Goal: Transaction & Acquisition: Obtain resource

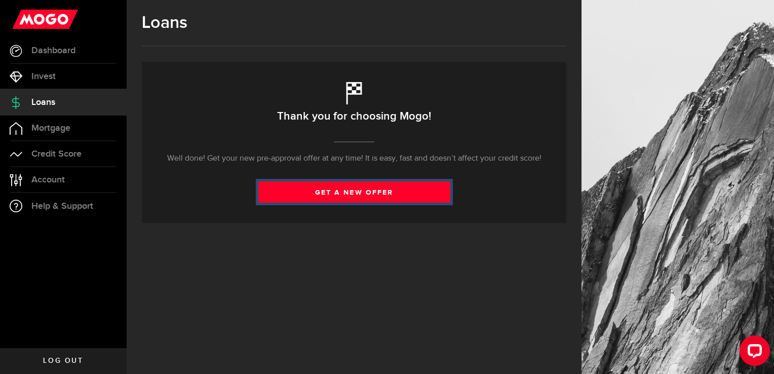
click at [358, 197] on link "get a new offer" at bounding box center [354, 191] width 192 height 21
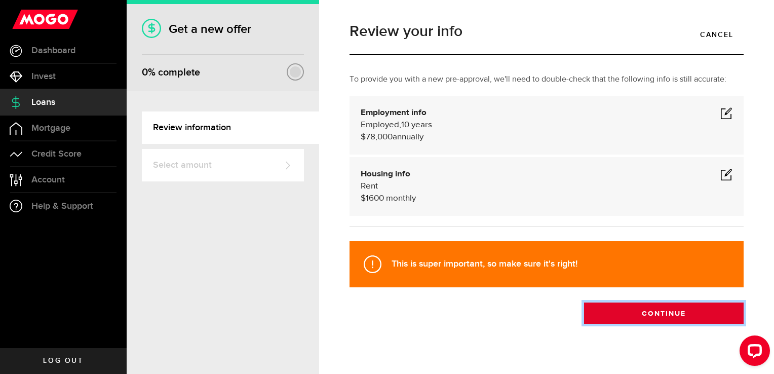
click at [665, 313] on button "Continue" at bounding box center [663, 312] width 159 height 21
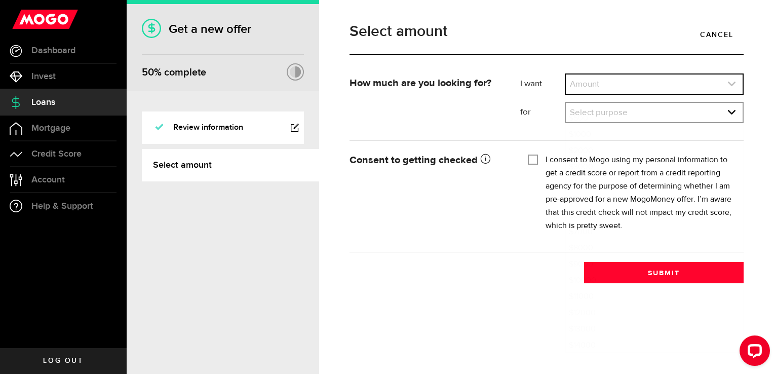
click at [729, 85] on icon "expand select" at bounding box center [731, 83] width 9 height 9
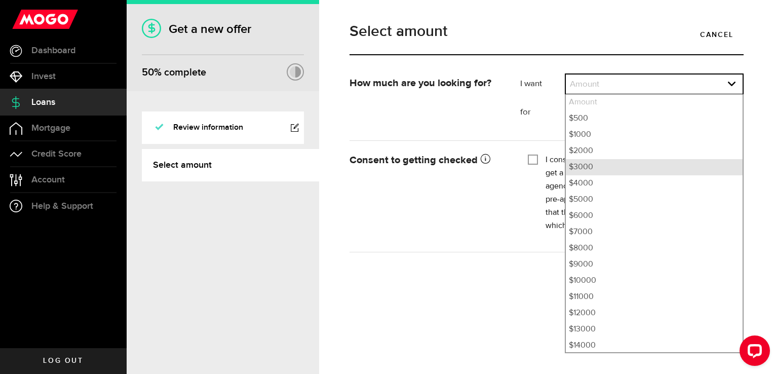
click at [615, 171] on li "$3000" at bounding box center [653, 167] width 177 height 16
select select "3000"
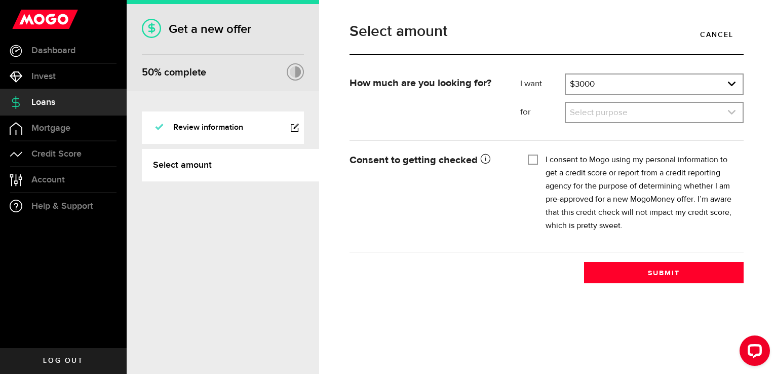
click at [733, 114] on icon "expand select" at bounding box center [731, 112] width 9 height 9
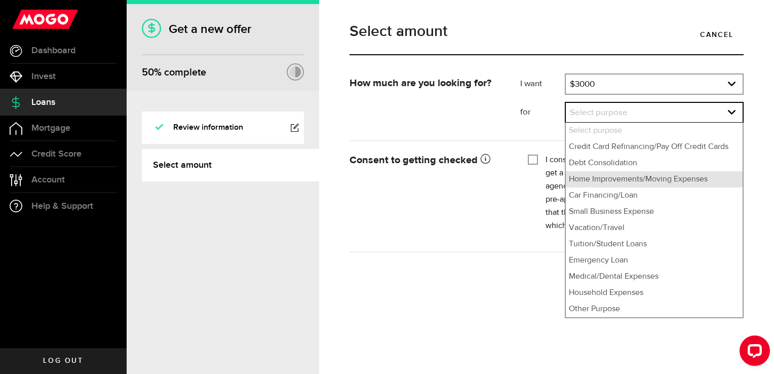
click at [701, 179] on li "Home Improvements/Moving Expenses" at bounding box center [653, 179] width 177 height 16
select select "Home Improvements/Moving Expenses"
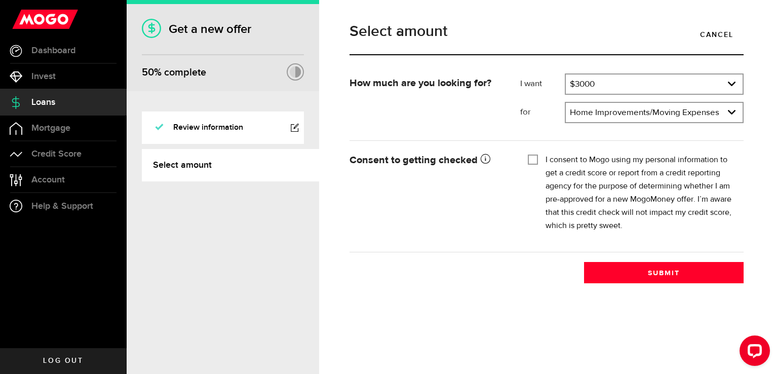
click at [529, 159] on input "I consent to Mogo using my personal information to get a credit score or report…" at bounding box center [533, 158] width 10 height 10
checkbox input "true"
click at [733, 85] on icon "expand select" at bounding box center [731, 83] width 9 height 9
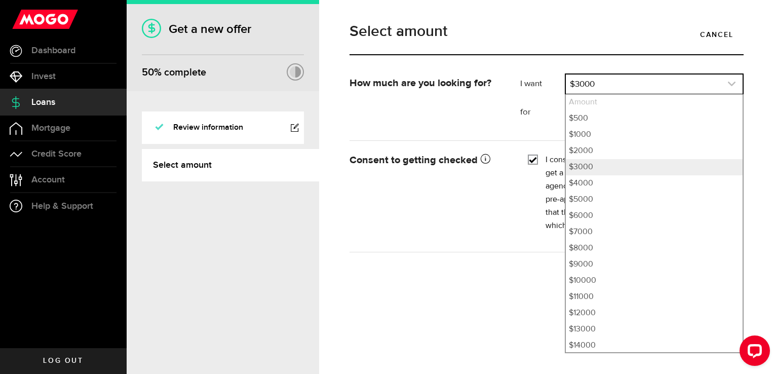
click at [733, 86] on icon "expand select" at bounding box center [731, 83] width 9 height 9
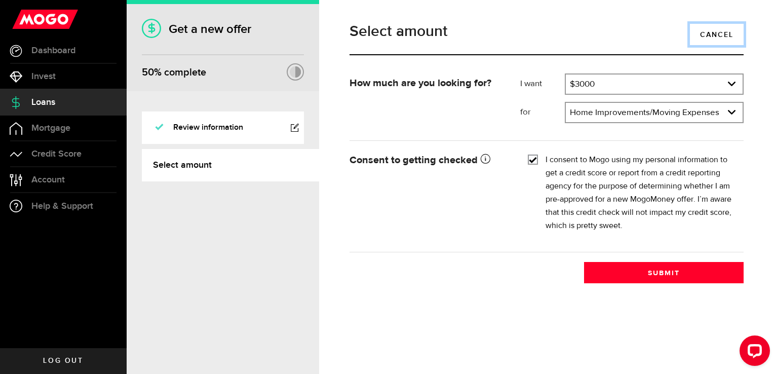
click at [718, 35] on link "Cancel" at bounding box center [717, 34] width 54 height 21
